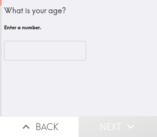
click at [28, 53] on input "number" at bounding box center [45, 50] width 82 height 19
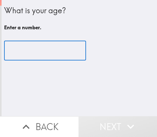
click at [33, 54] on input "number" at bounding box center [45, 50] width 82 height 19
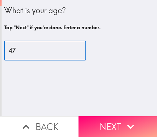
type input "47"
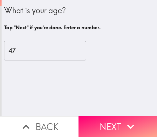
drag, startPoint x: 113, startPoint y: 121, endPoint x: 79, endPoint y: 135, distance: 36.1
click at [113, 121] on button "Next" at bounding box center [118, 126] width 79 height 21
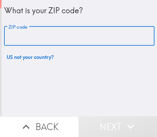
click at [33, 37] on input "ZIP code" at bounding box center [79, 35] width 151 height 19
paste input "32822"
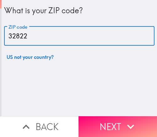
drag, startPoint x: 30, startPoint y: 37, endPoint x: -4, endPoint y: 37, distance: 34.3
click at [0, 0] on html "What is your ZIP code? ZIP code 32822 ZIP code US not your country? Back Next I…" at bounding box center [78, 0] width 157 height 0
paste input "3611"
type input "33611"
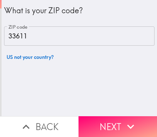
drag, startPoint x: 120, startPoint y: 119, endPoint x: 99, endPoint y: 135, distance: 26.5
click at [120, 119] on button "Next" at bounding box center [118, 126] width 79 height 21
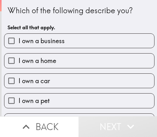
drag, startPoint x: 3, startPoint y: 20, endPoint x: 164, endPoint y: 131, distance: 195.3
click at [157, 0] on html "Which of the following describe you? Select all that apply. I own a business I …" at bounding box center [78, 0] width 157 height 0
click at [92, 44] on label "I own a business" at bounding box center [79, 41] width 150 height 14
click at [19, 44] on input "I own a business" at bounding box center [11, 41] width 14 height 14
checkbox input "true"
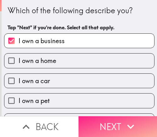
click at [97, 122] on button "Next" at bounding box center [118, 126] width 79 height 21
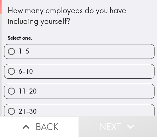
click at [109, 51] on label "1-5" at bounding box center [79, 51] width 150 height 14
click at [19, 51] on input "1-5" at bounding box center [11, 51] width 14 height 14
radio input "true"
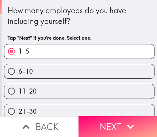
click at [46, 63] on div "6-10" at bounding box center [77, 69] width 156 height 20
click at [96, 72] on label "6-10" at bounding box center [79, 71] width 150 height 14
click at [19, 72] on input "6-10" at bounding box center [11, 71] width 14 height 14
radio input "true"
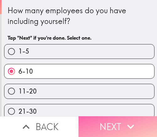
click at [108, 124] on button "Next" at bounding box center [118, 126] width 79 height 21
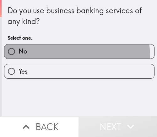
drag, startPoint x: 69, startPoint y: 56, endPoint x: 74, endPoint y: 56, distance: 4.4
click at [71, 56] on label "No" at bounding box center [79, 51] width 150 height 14
click at [19, 56] on input "No" at bounding box center [11, 51] width 14 height 14
radio input "true"
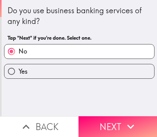
drag, startPoint x: 96, startPoint y: 119, endPoint x: 136, endPoint y: 119, distance: 40.9
click at [96, 119] on button "Next" at bounding box center [118, 126] width 79 height 21
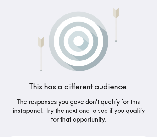
click at [96, 48] on img at bounding box center [79, 38] width 112 height 66
